Goal: Information Seeking & Learning: Learn about a topic

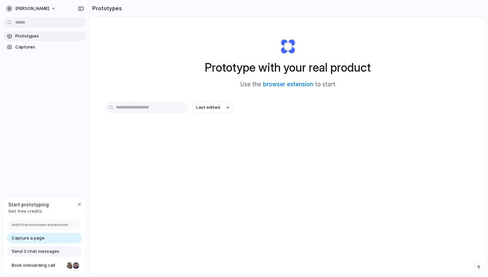
click at [147, 102] on input "text" at bounding box center [146, 107] width 83 height 11
click at [282, 84] on link "browser extension" at bounding box center [288, 84] width 50 height 7
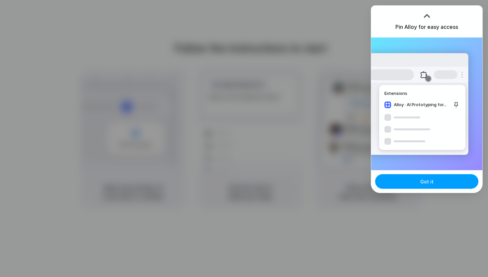
click at [445, 185] on button "Got it" at bounding box center [426, 181] width 103 height 15
